Goal: Information Seeking & Learning: Find specific page/section

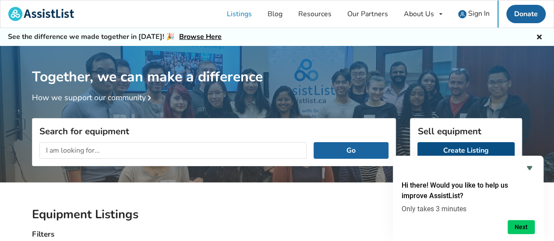
click at [471, 150] on link "Create Listing" at bounding box center [465, 150] width 97 height 17
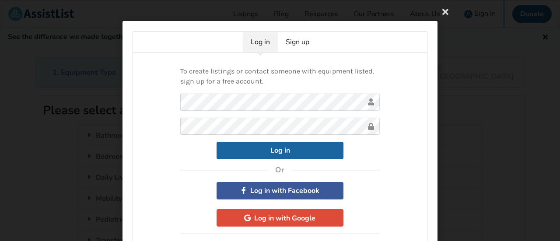
click at [444, 12] on icon at bounding box center [446, 12] width 16 height 16
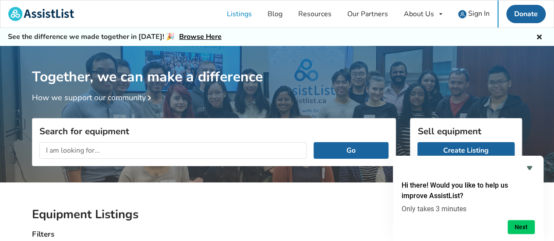
click at [58, 152] on input "text" at bounding box center [172, 150] width 267 height 17
click at [313, 142] on button "Go" at bounding box center [350, 150] width 75 height 17
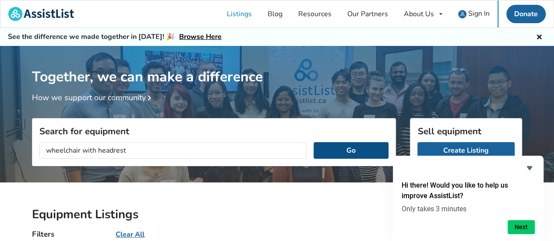
click at [338, 155] on button "Go" at bounding box center [350, 150] width 75 height 17
click at [348, 149] on button "Go" at bounding box center [350, 150] width 75 height 17
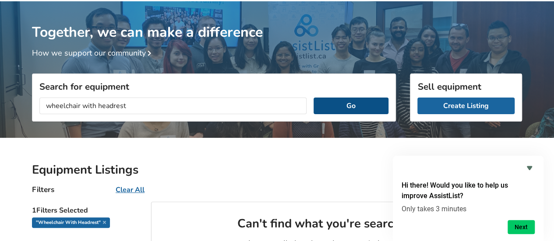
scroll to position [44, 0]
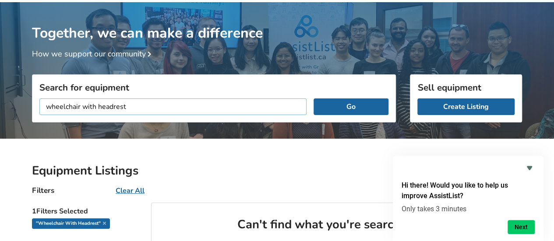
click at [129, 108] on input "wheelchair with headrest" at bounding box center [172, 106] width 267 height 17
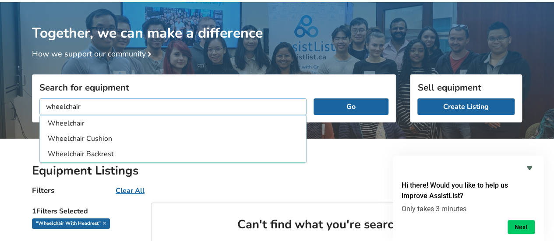
type input "wheelchair"
click at [344, 110] on button "Go" at bounding box center [350, 106] width 75 height 17
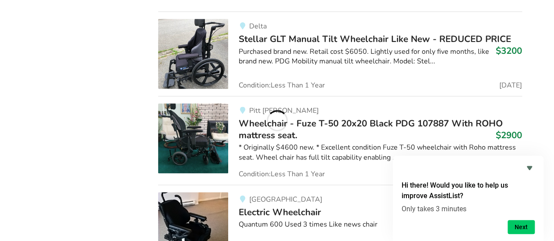
scroll to position [570, 0]
